Goal: Information Seeking & Learning: Learn about a topic

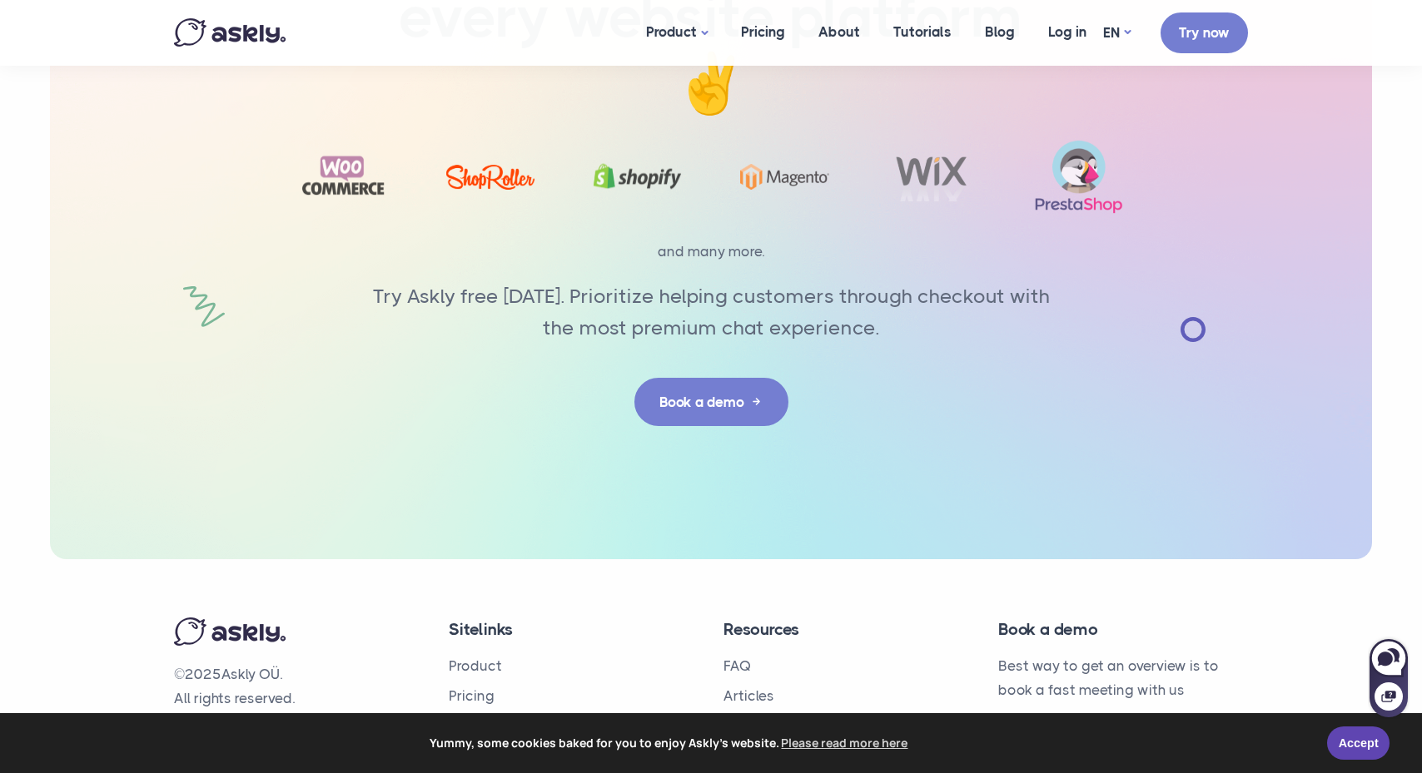
scroll to position [5220, 0]
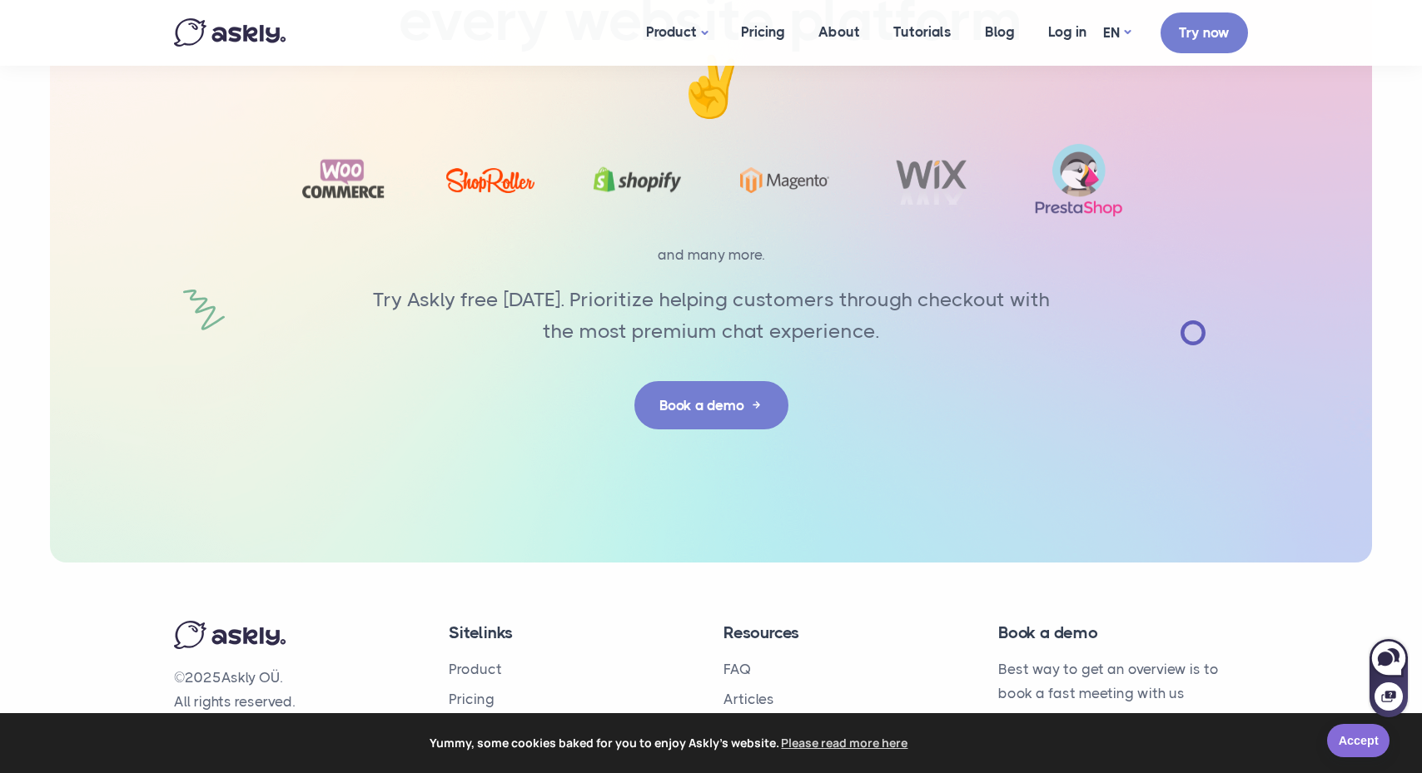
click at [1356, 739] on link "Accept" at bounding box center [1358, 740] width 62 height 33
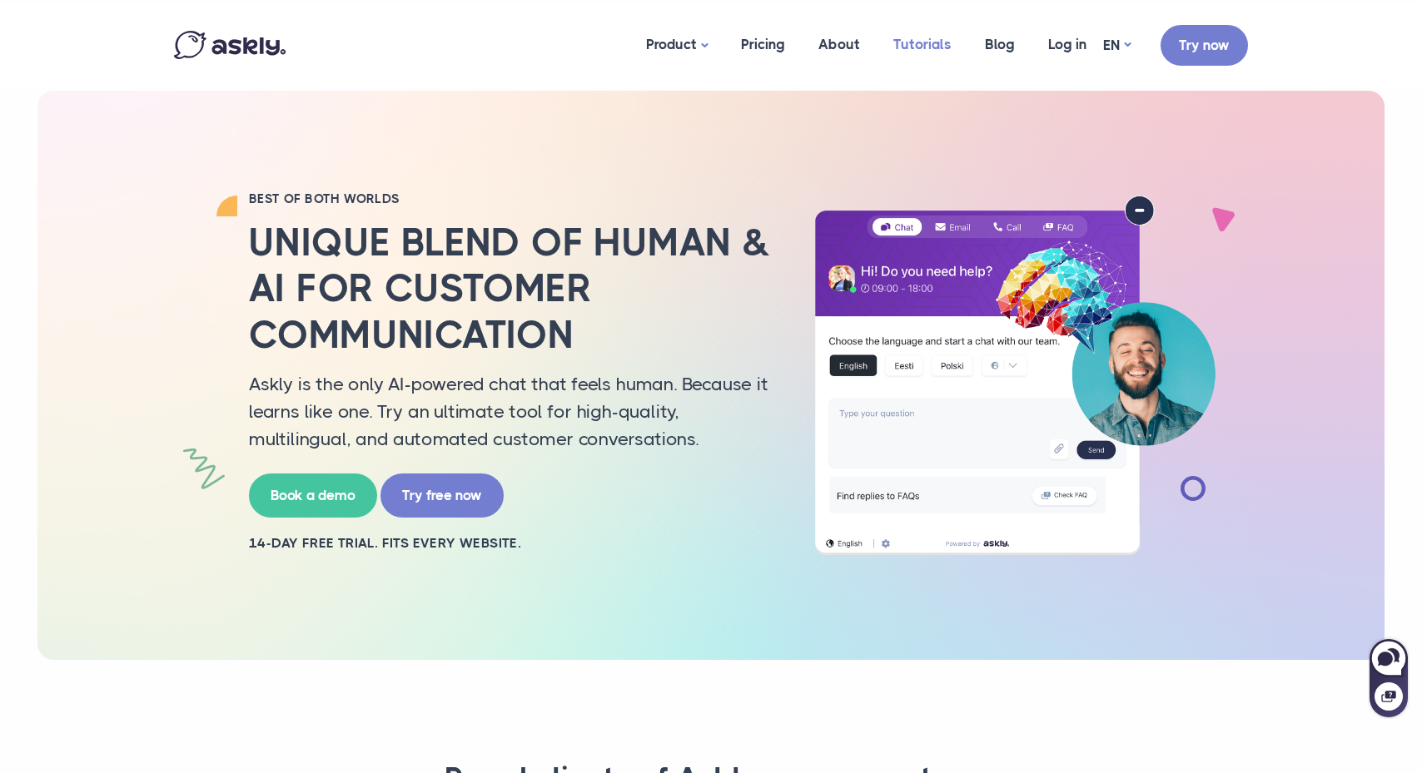
click at [937, 49] on link "Tutorials" at bounding box center [923, 44] width 92 height 81
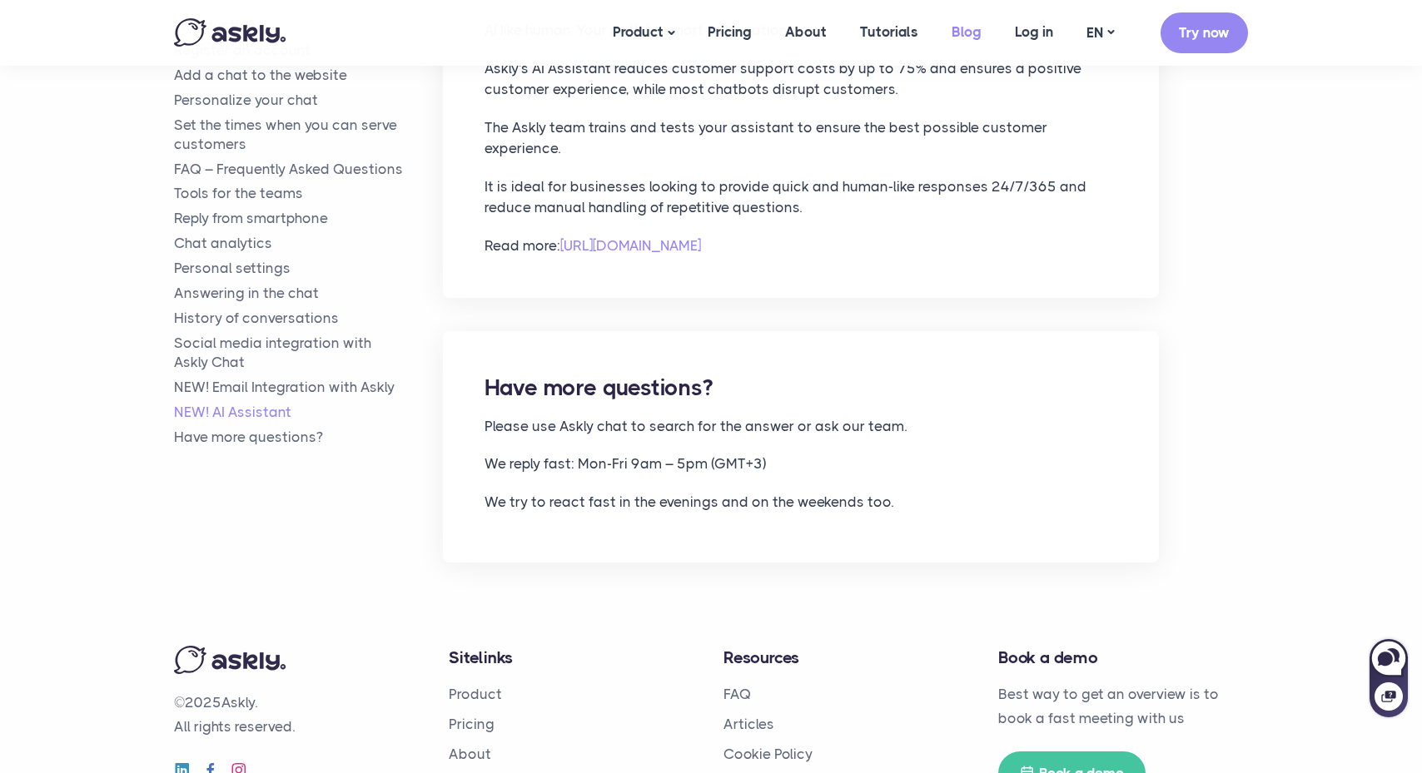
scroll to position [8248, 0]
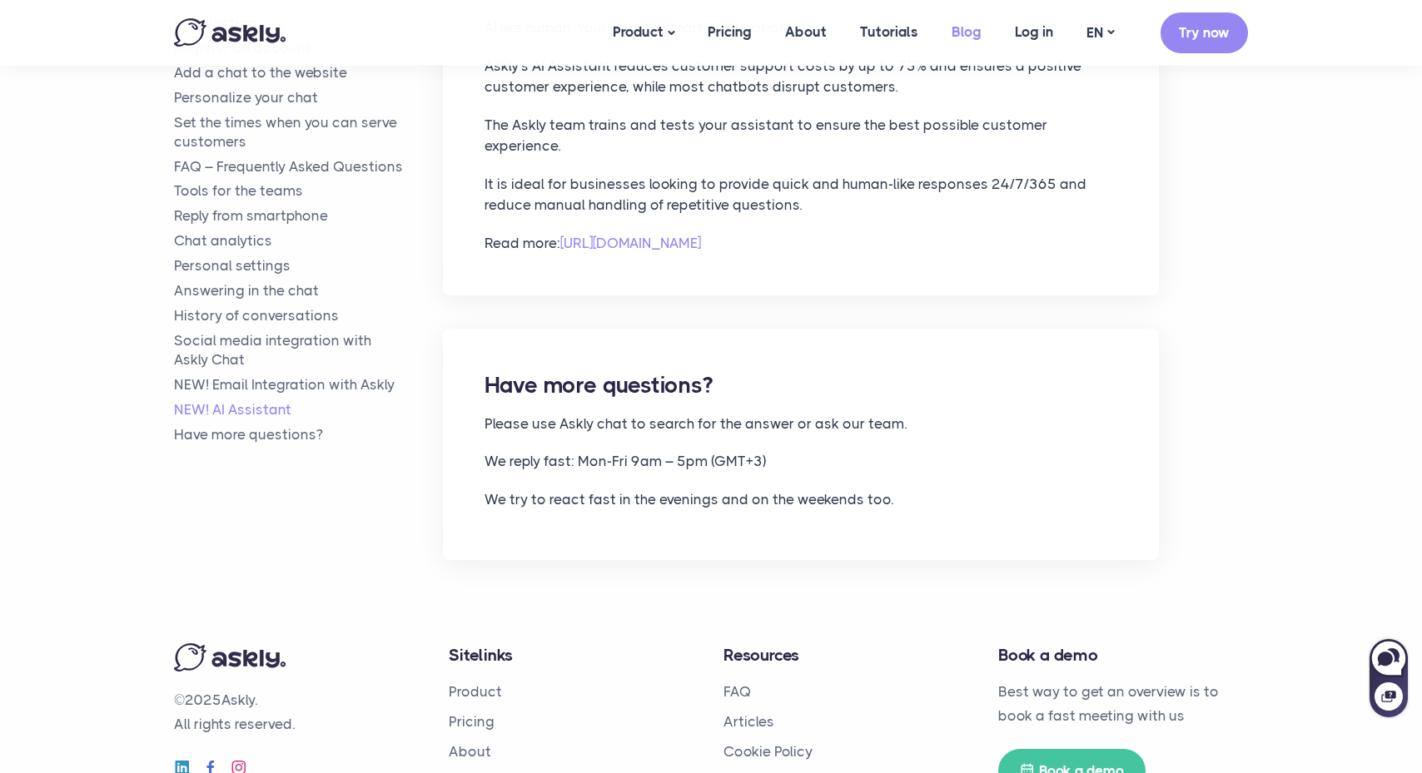
click at [968, 29] on link "Blog" at bounding box center [966, 32] width 63 height 64
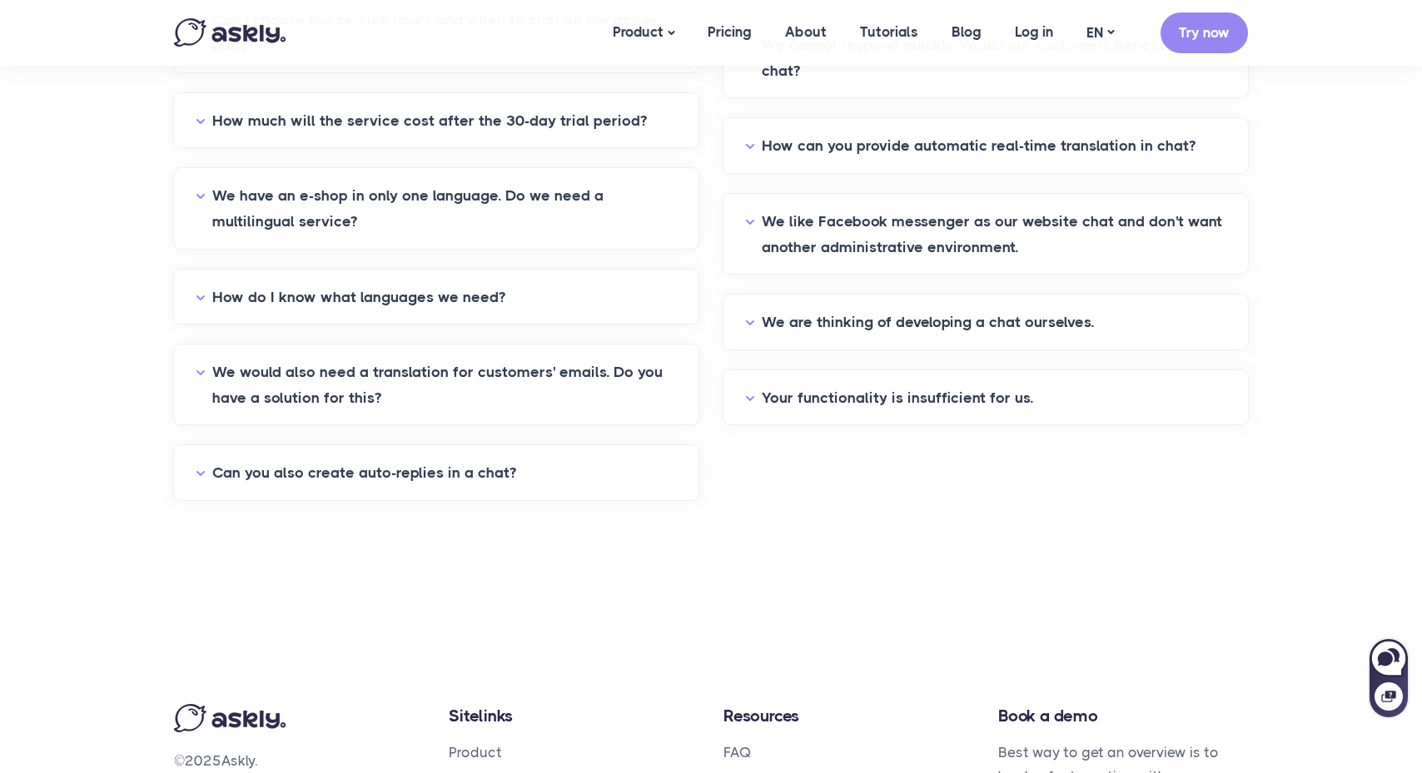
scroll to position [693, 0]
click at [752, 322] on button "We are thinking of developing a chat ourselves." at bounding box center [985, 321] width 481 height 26
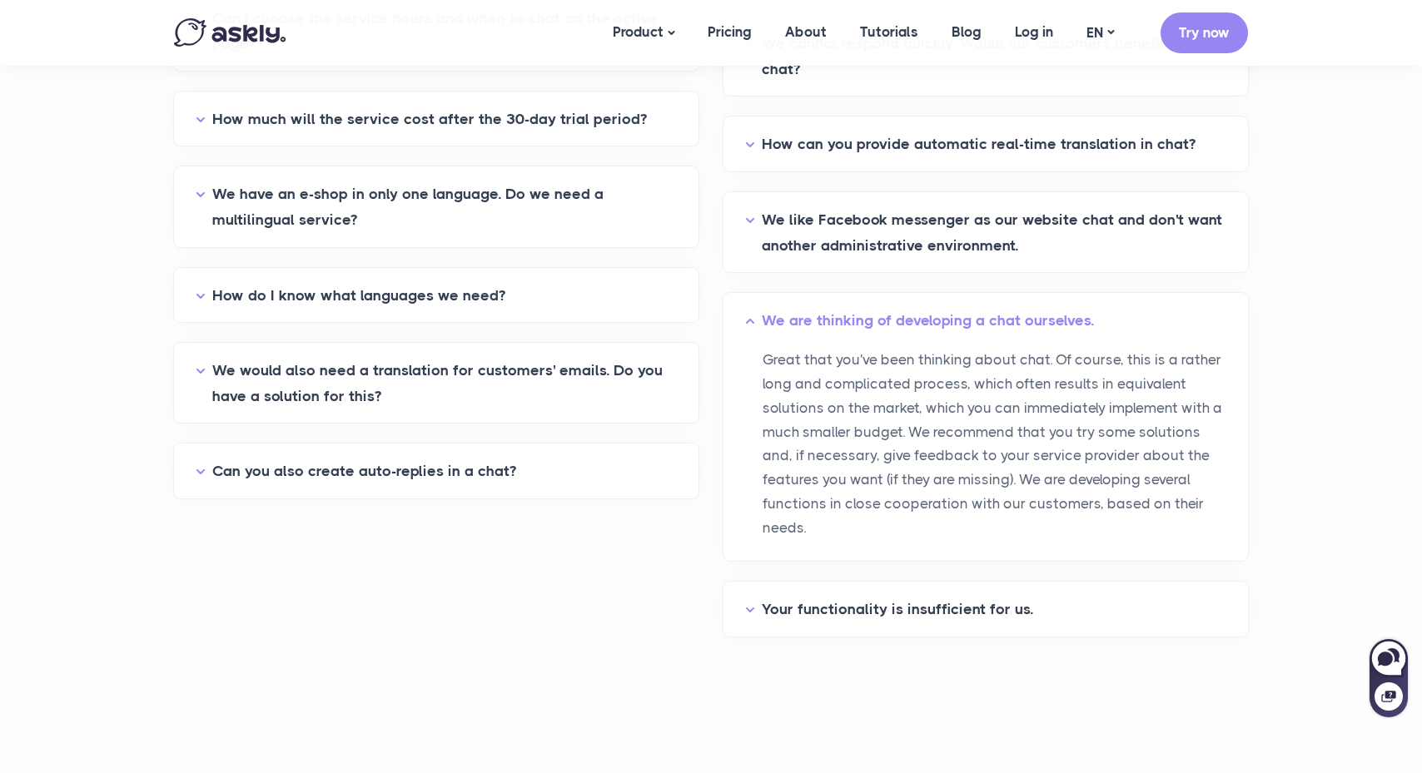
click at [752, 322] on button "We are thinking of developing a chat ourselves." at bounding box center [985, 321] width 481 height 26
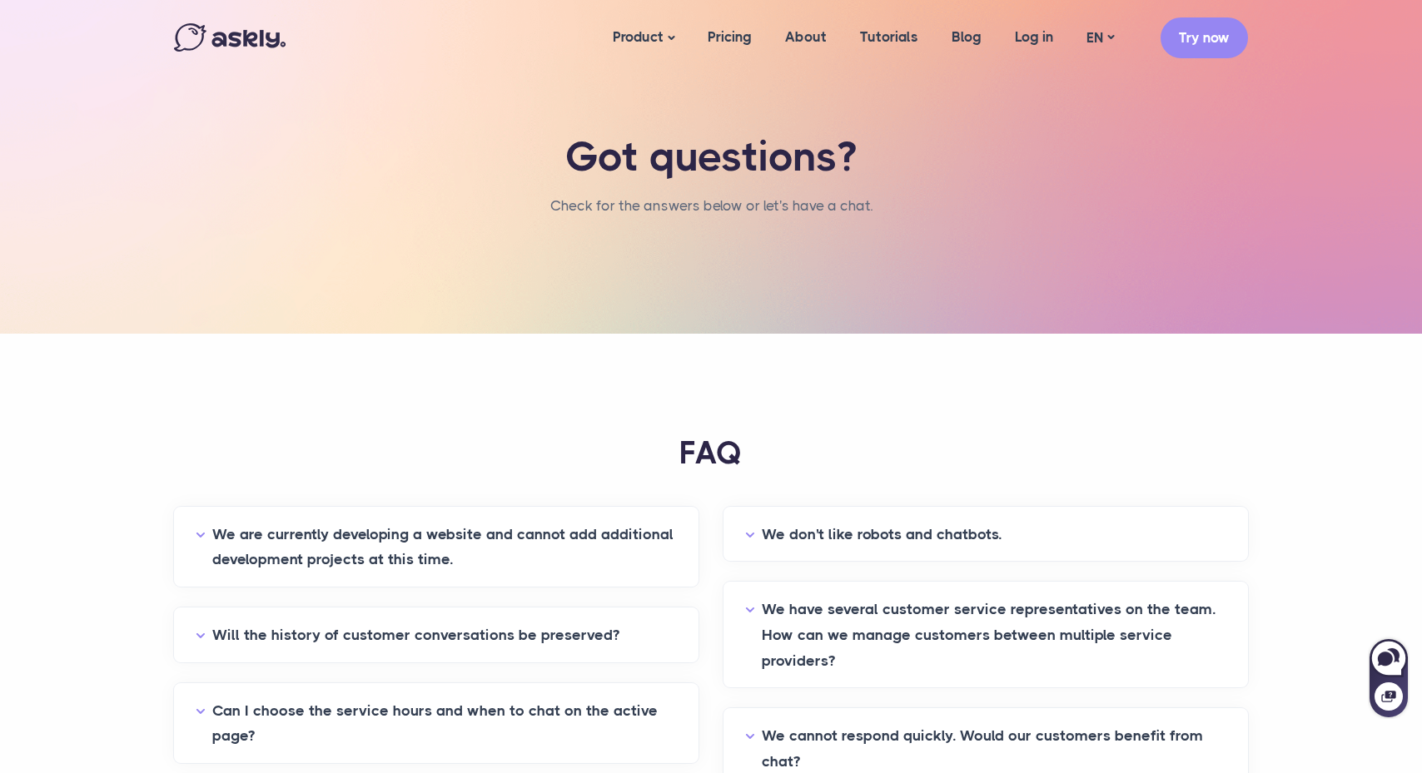
scroll to position [0, 0]
